Goal: Task Accomplishment & Management: Use online tool/utility

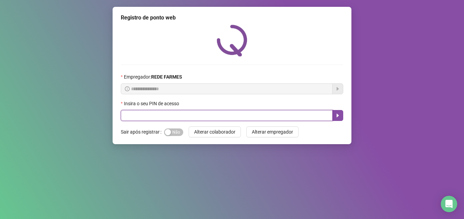
drag, startPoint x: 139, startPoint y: 112, endPoint x: 139, endPoint y: 107, distance: 4.8
click at [139, 112] on input "text" at bounding box center [227, 115] width 212 height 11
type input "*****"
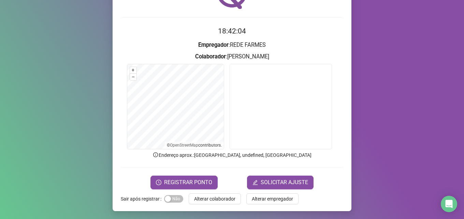
scroll to position [48, 0]
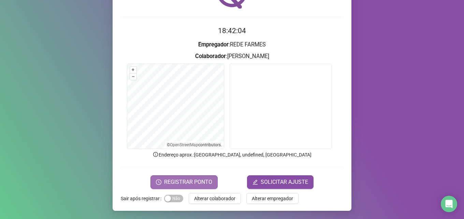
click at [174, 177] on button "REGISTRAR PONTO" at bounding box center [184, 182] width 67 height 14
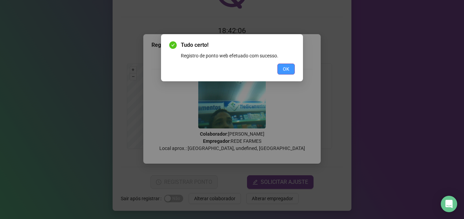
click at [287, 66] on span "OK" at bounding box center [286, 69] width 6 height 8
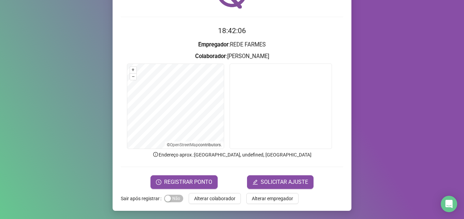
click at [80, 84] on div "Registro de ponto web 18:42:06 Empregador : REDE FARMES Colaborador : [PERSON_N…" at bounding box center [232, 109] width 464 height 219
click at [384, 98] on div "Registro de ponto web 18:55:45 Empregador : REDE FARMES Colaborador : [PERSON_N…" at bounding box center [232, 109] width 464 height 219
click at [217, 198] on span "Alterar colaborador" at bounding box center [214, 199] width 41 height 8
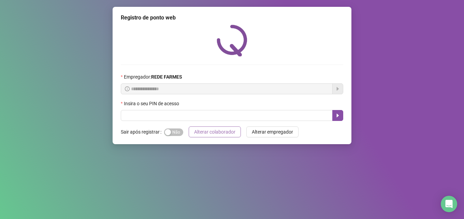
scroll to position [0, 0]
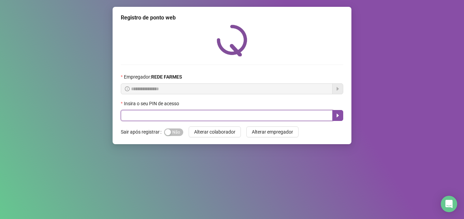
click at [205, 114] on input "text" at bounding box center [227, 115] width 212 height 11
type input "*****"
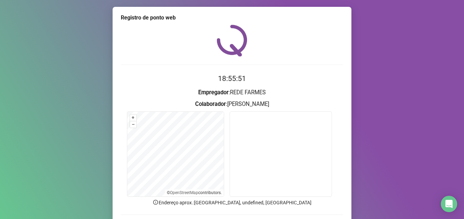
scroll to position [48, 0]
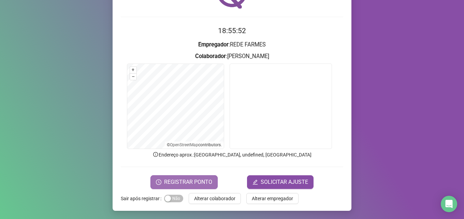
click at [199, 185] on span "REGISTRAR PONTO" at bounding box center [188, 182] width 48 height 8
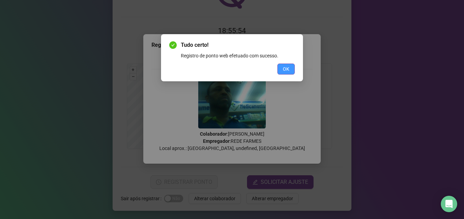
click at [287, 68] on span "OK" at bounding box center [286, 69] width 6 height 8
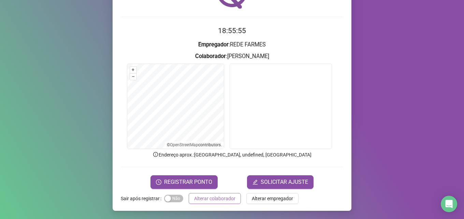
click at [215, 203] on button "Alterar colaborador" at bounding box center [215, 198] width 52 height 11
